Goal: Task Accomplishment & Management: Manage account settings

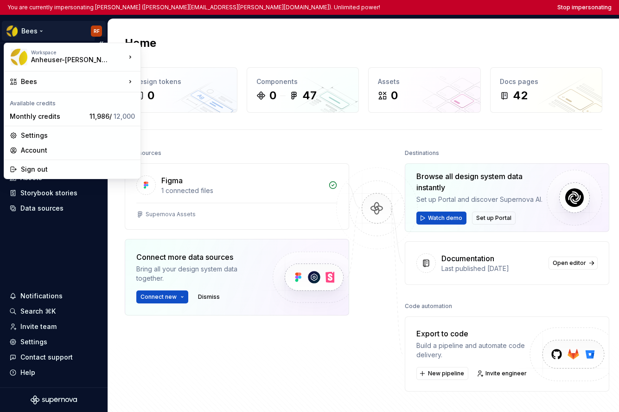
click at [20, 39] on html "You are currently impersonating Rafael Fernandes (rafael.fernandes@ab-inbev.com…" at bounding box center [309, 206] width 619 height 412
click at [47, 238] on html "You are currently impersonating Rafael Fernandes (rafael.fernandes@ab-inbev.com…" at bounding box center [309, 206] width 619 height 412
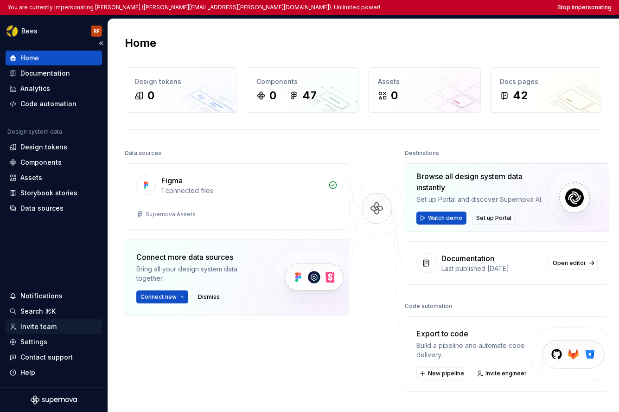
click at [35, 329] on div "Invite team" at bounding box center [38, 326] width 36 height 9
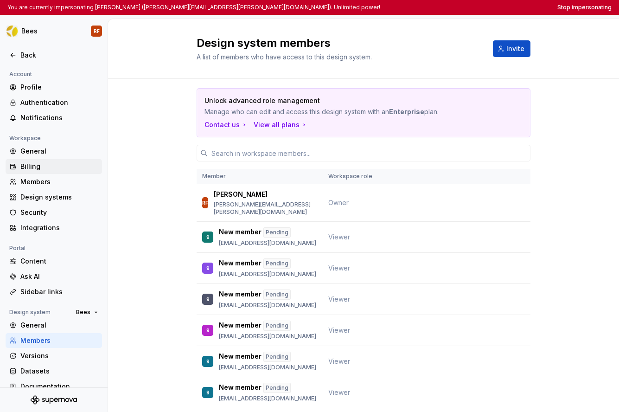
click at [38, 163] on div "Billing" at bounding box center [59, 166] width 78 height 9
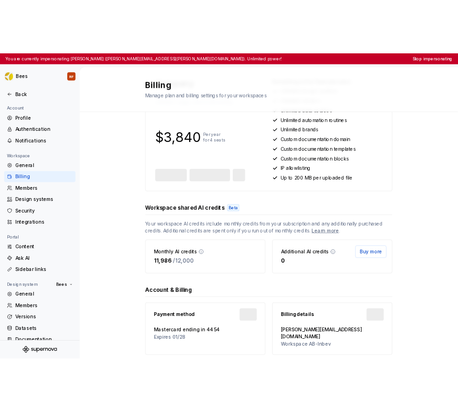
scroll to position [164, 0]
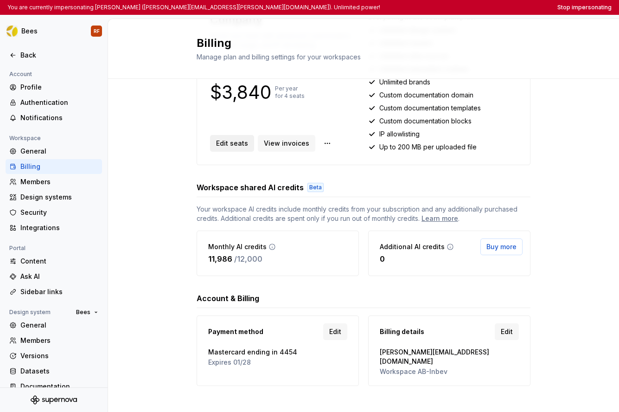
click at [242, 150] on button "Edit seats" at bounding box center [232, 143] width 44 height 17
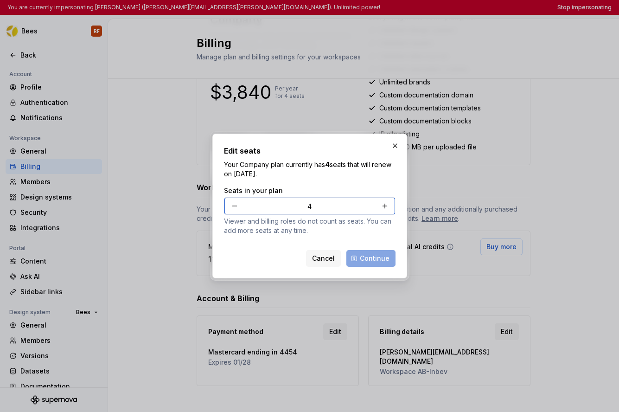
click at [232, 207] on button "button" at bounding box center [234, 206] width 17 height 17
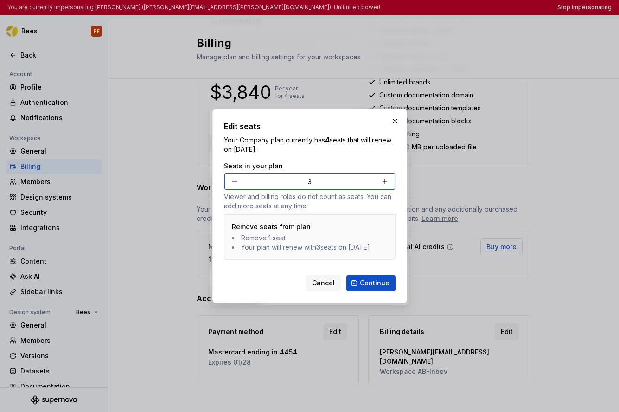
click at [234, 180] on button "button" at bounding box center [234, 181] width 17 height 17
click at [235, 179] on button "button" at bounding box center [234, 181] width 17 height 17
type input "1"
click at [370, 284] on span "Continue" at bounding box center [375, 282] width 30 height 9
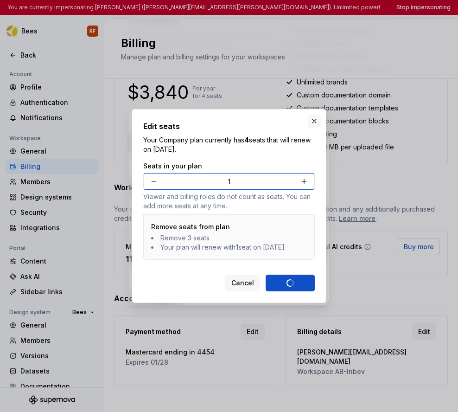
click at [309, 116] on button "button" at bounding box center [314, 121] width 13 height 13
